Goal: Browse casually: Explore the website without a specific task or goal

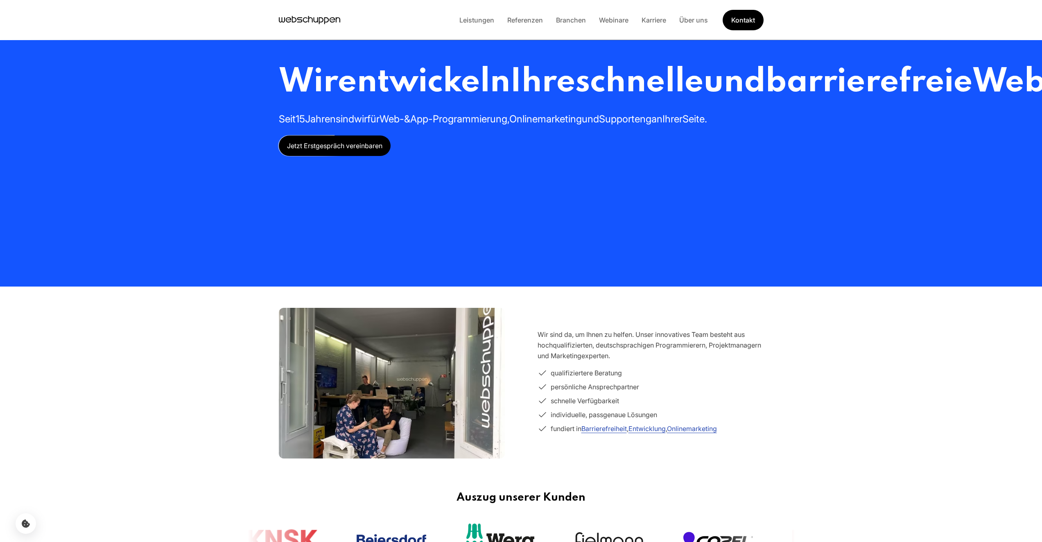
click at [481, 125] on span "App-Programmierung," at bounding box center [459, 119] width 99 height 12
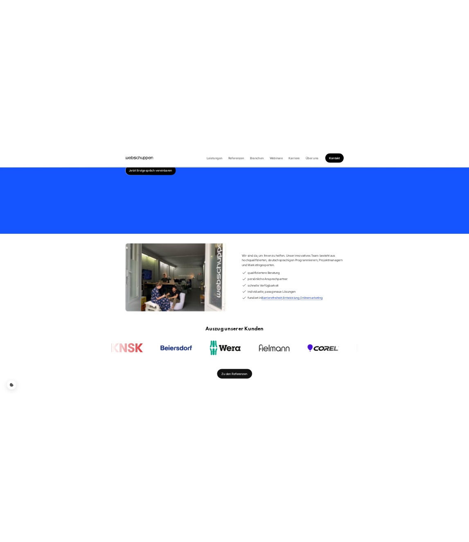
scroll to position [0, 389]
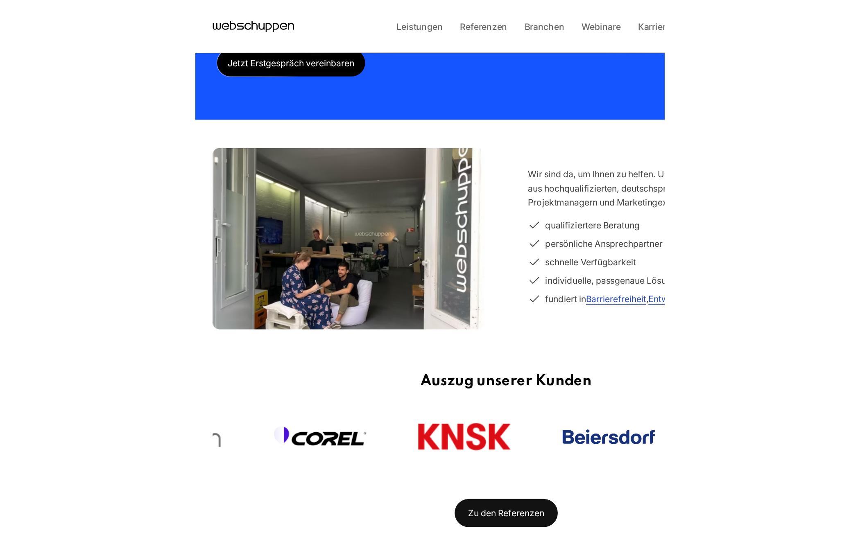
scroll to position [0, 0]
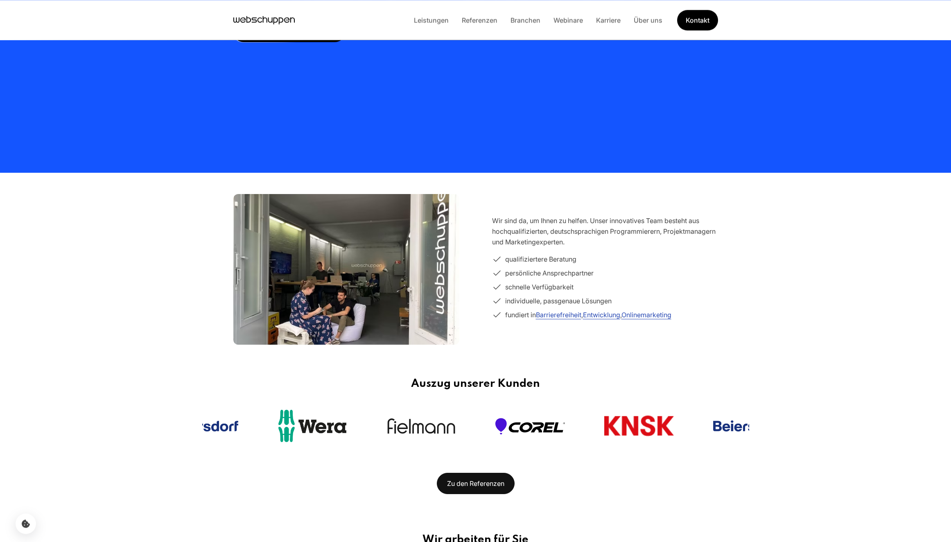
scroll to position [170, 0]
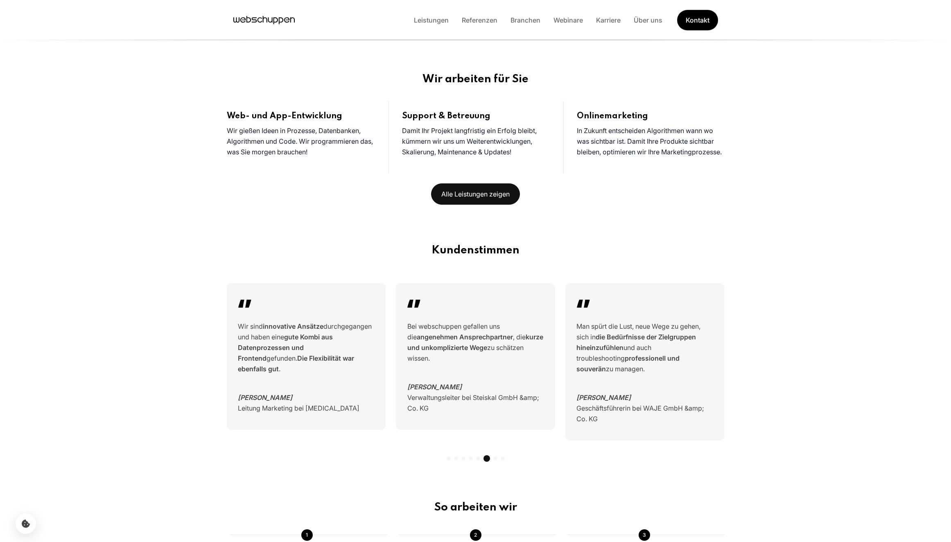
scroll to position [273, 0]
